Goal: Transaction & Acquisition: Book appointment/travel/reservation

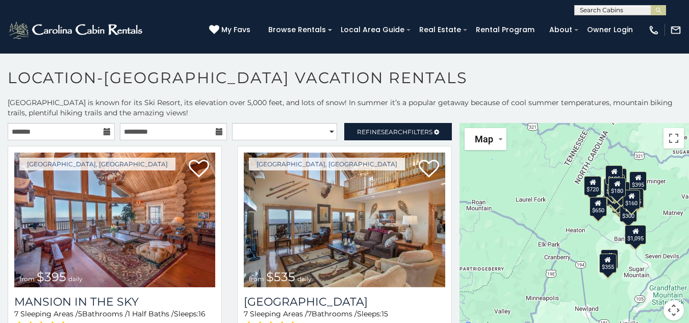
click at [103, 129] on icon at bounding box center [106, 131] width 7 height 7
click at [88, 131] on input "text" at bounding box center [61, 131] width 107 height 17
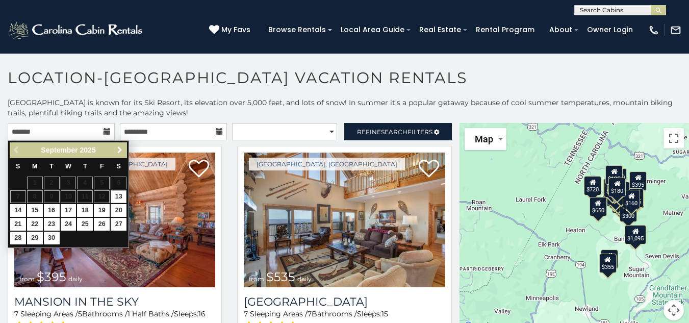
click at [122, 149] on span "Next" at bounding box center [120, 150] width 8 height 8
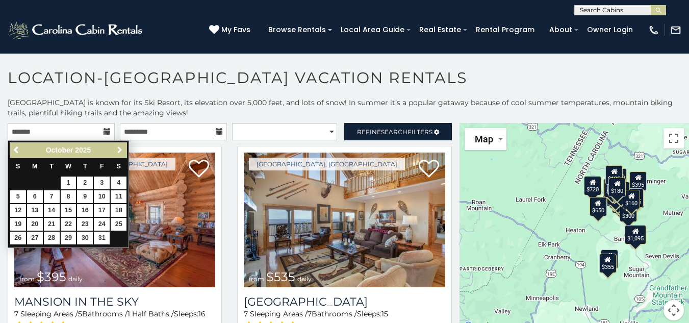
click at [122, 149] on span "Next" at bounding box center [120, 150] width 8 height 8
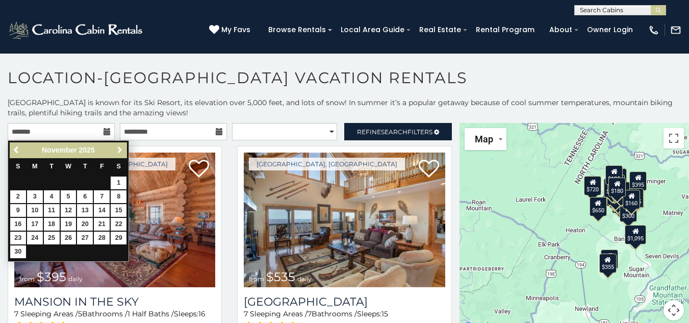
click at [122, 149] on span "Next" at bounding box center [120, 150] width 8 height 8
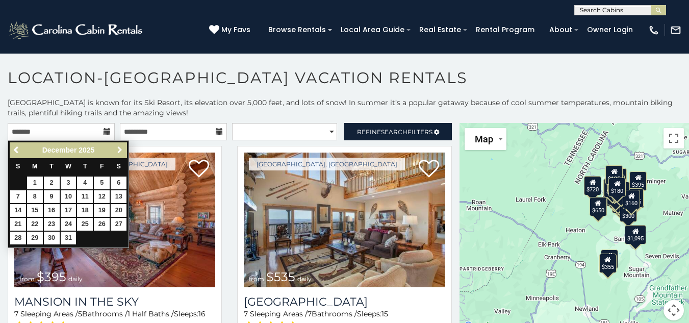
click at [120, 148] on span "Next" at bounding box center [120, 150] width 8 height 8
click at [15, 147] on span "Previous" at bounding box center [17, 150] width 8 height 8
click at [103, 227] on link "26" at bounding box center [102, 224] width 16 height 13
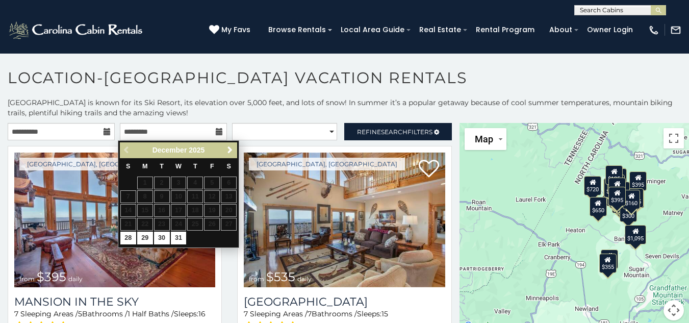
click at [124, 149] on div "Previous Next [DATE]" at bounding box center [178, 150] width 117 height 16
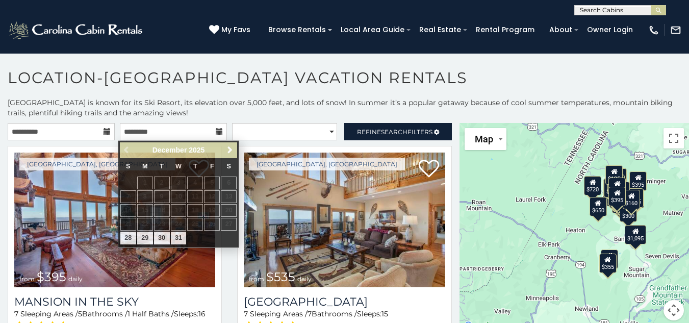
click at [105, 134] on icon at bounding box center [106, 131] width 7 height 7
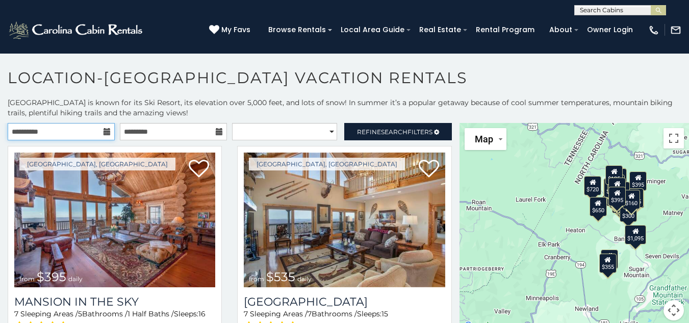
click at [97, 132] on input "**********" at bounding box center [61, 131] width 107 height 17
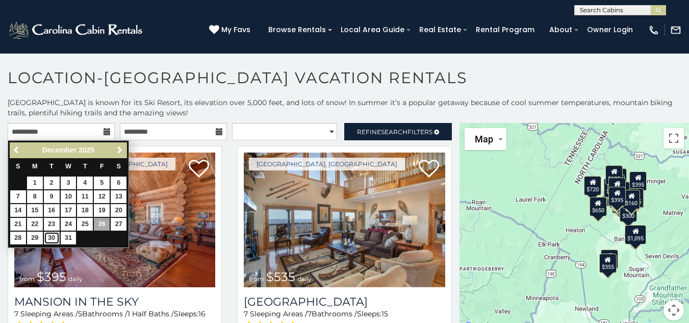
click at [54, 239] on link "30" at bounding box center [52, 237] width 16 height 13
type input "**********"
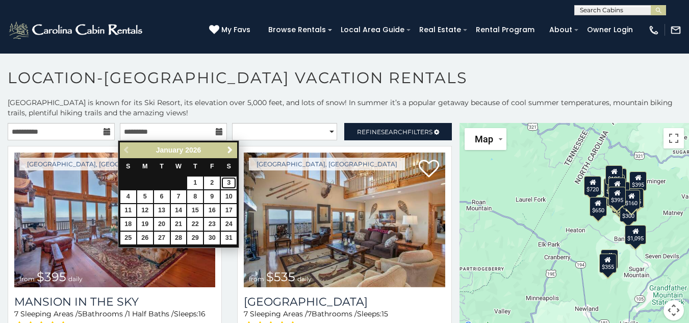
click at [232, 185] on link "3" at bounding box center [229, 182] width 16 height 13
type input "**********"
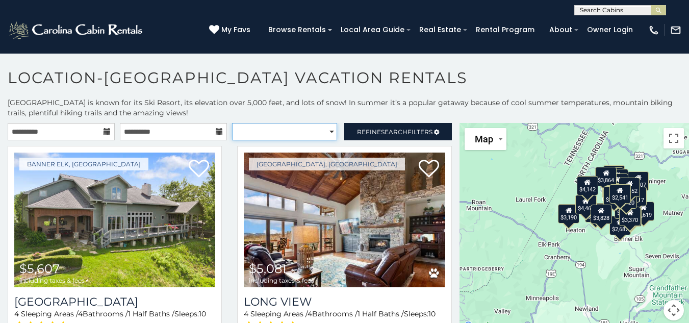
click at [320, 131] on select "**********" at bounding box center [284, 131] width 105 height 17
select select "*********"
click at [232, 123] on select "**********" at bounding box center [284, 131] width 105 height 17
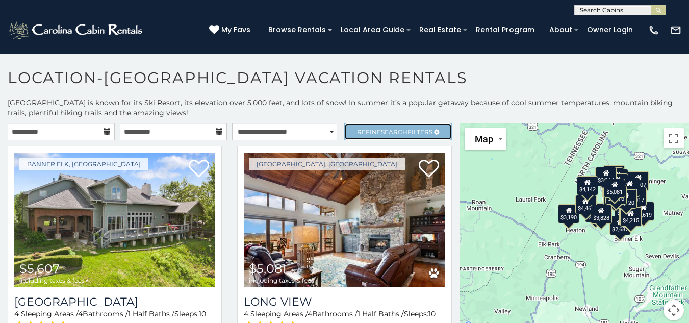
click at [383, 131] on span "Search" at bounding box center [394, 132] width 27 height 8
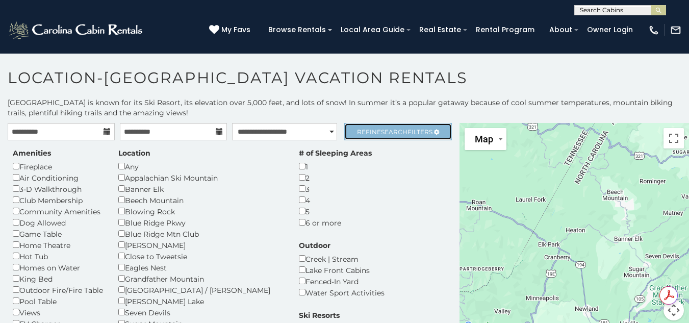
click at [399, 132] on span "Refine Search Filters" at bounding box center [394, 132] width 75 height 8
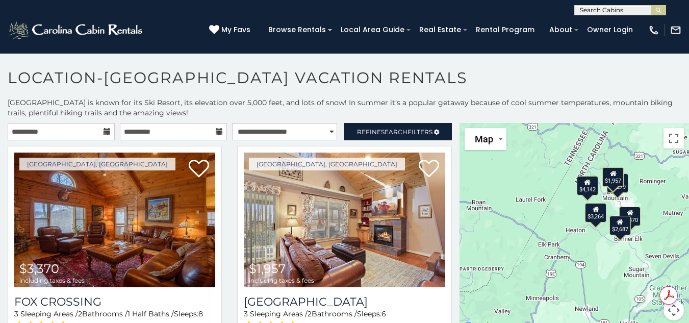
click at [610, 181] on div "$1,957" at bounding box center [612, 176] width 21 height 19
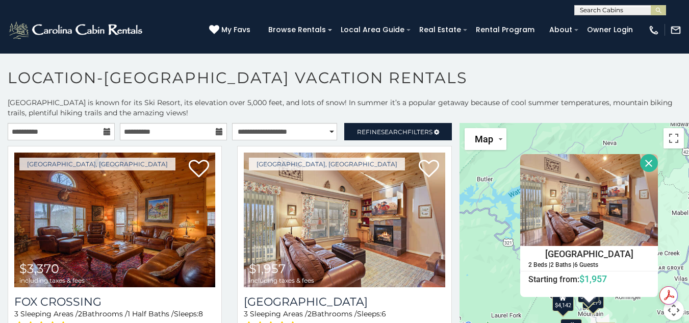
click at [644, 158] on button "Close" at bounding box center [649, 163] width 18 height 18
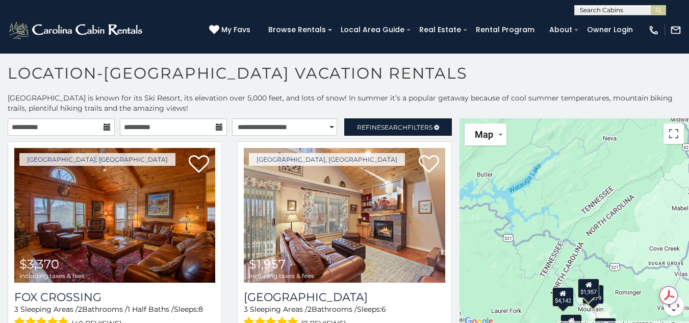
scroll to position [6, 0]
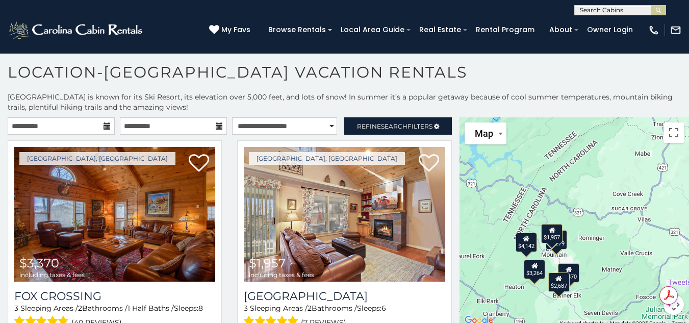
drag, startPoint x: 574, startPoint y: 214, endPoint x: 536, endPoint y: 158, distance: 67.6
click at [536, 158] on div "$3,370 $1,957 $2,279 $3,264 $2,687 $4,142" at bounding box center [573, 222] width 229 height 210
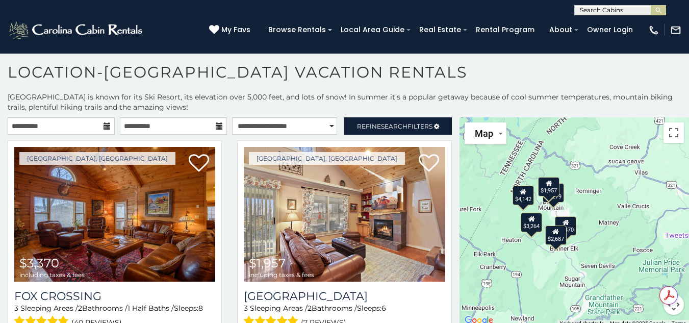
drag, startPoint x: 589, startPoint y: 258, endPoint x: 588, endPoint y: 211, distance: 47.4
click at [588, 211] on div "$3,370 $1,957 $2,279 $3,264 $2,687 $4,142" at bounding box center [573, 222] width 229 height 210
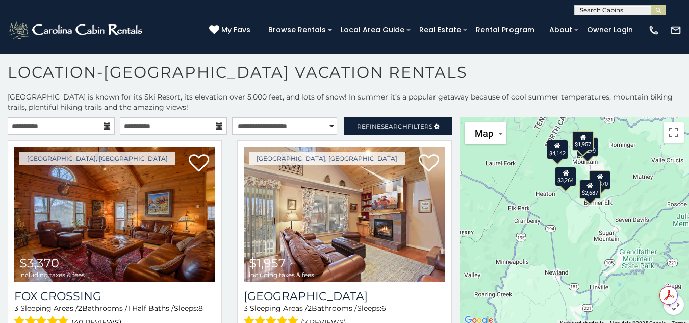
drag, startPoint x: 618, startPoint y: 235, endPoint x: 659, endPoint y: 181, distance: 67.6
click at [659, 181] on div "$3,370 $1,957 $2,279 $3,264 $2,687 $4,142" at bounding box center [573, 222] width 229 height 210
click at [604, 179] on div "$3,370" at bounding box center [599, 179] width 21 height 19
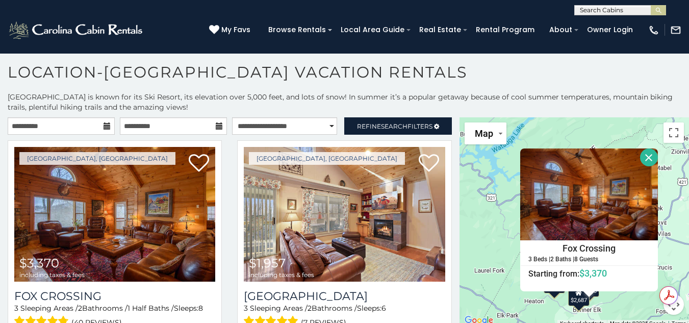
click at [645, 156] on button "Close" at bounding box center [649, 157] width 18 height 18
